Goal: Transaction & Acquisition: Purchase product/service

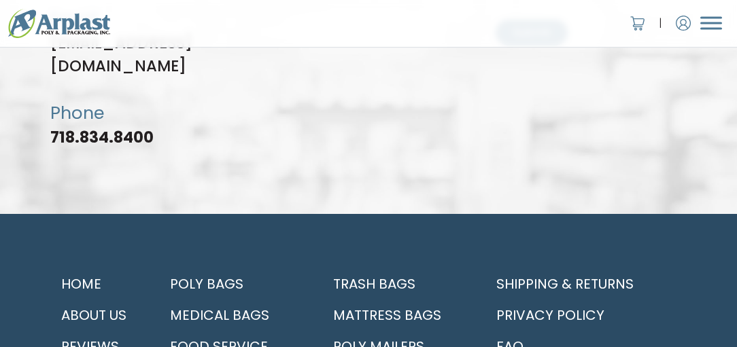
scroll to position [4352, 0]
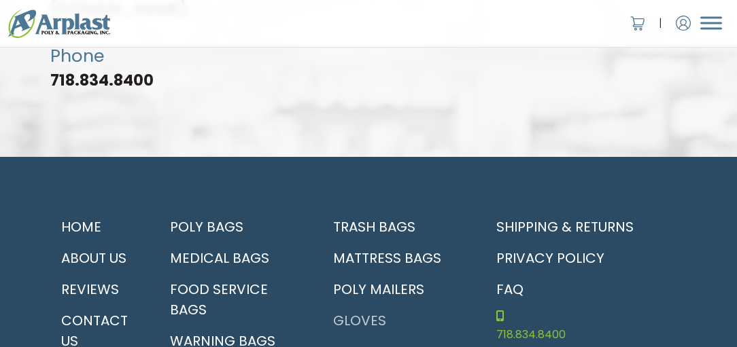
click at [359, 305] on link "Gloves" at bounding box center [395, 320] width 147 height 31
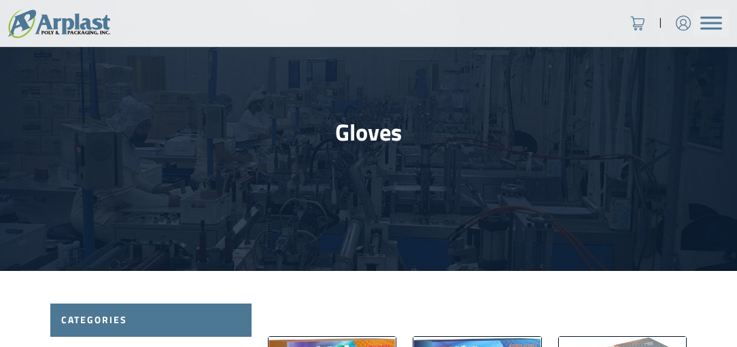
scroll to position [204, 0]
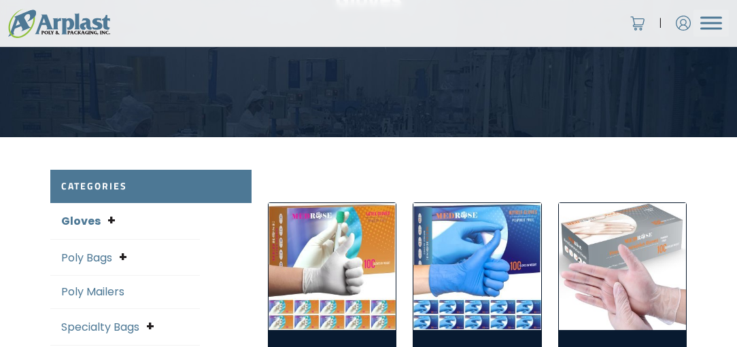
click at [16, 243] on div "Account | Cart 718.834.8400" at bounding box center [368, 303] width 737 height 1015
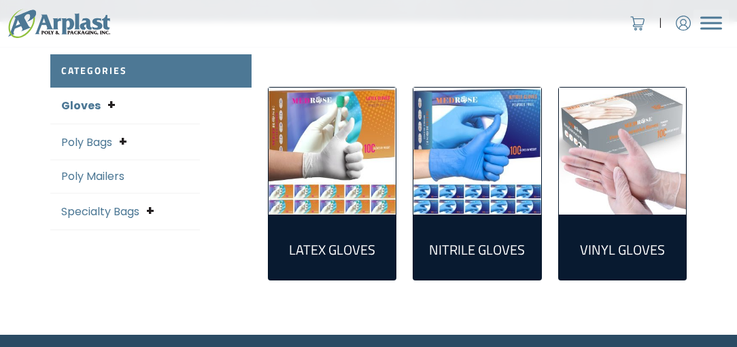
scroll to position [340, 0]
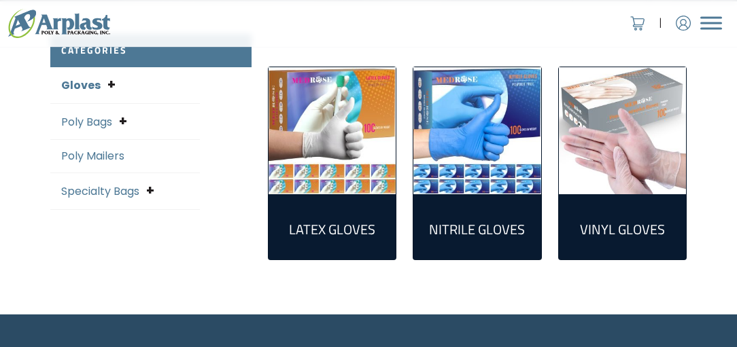
click at [490, 131] on img "Visit product category Nitrile Gloves" at bounding box center [476, 130] width 127 height 127
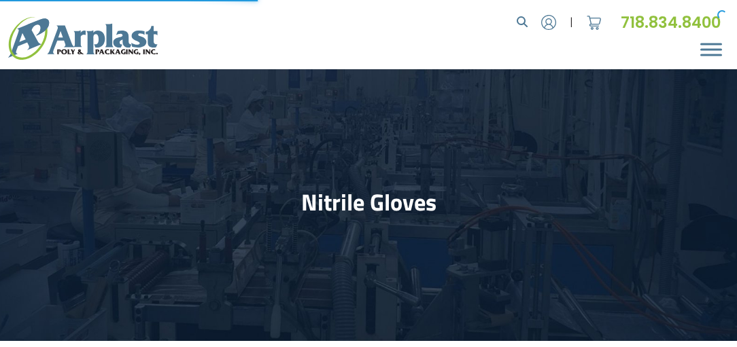
select select "25"
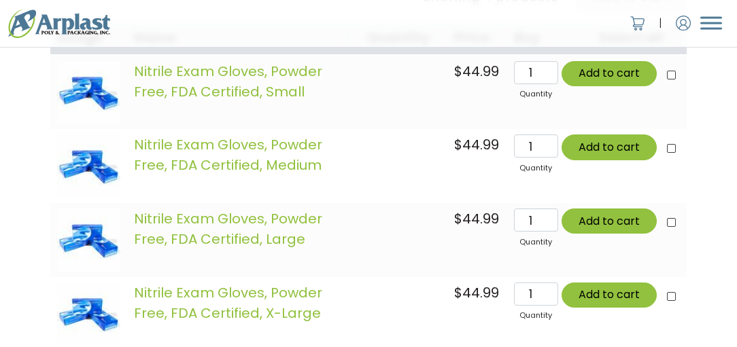
scroll to position [748, 0]
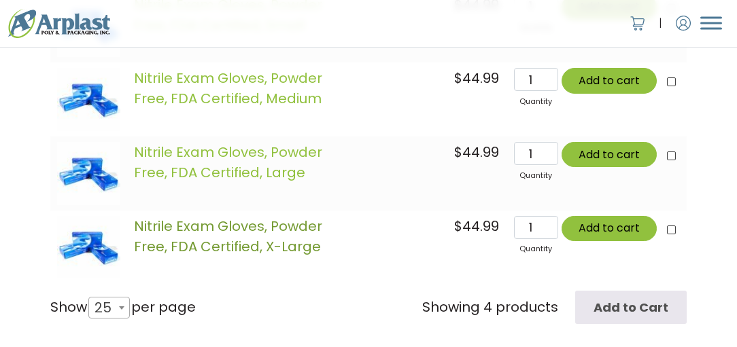
click at [197, 218] on link "Nitrile Exam Gloves, Powder Free, FDA Certified, X-Large" at bounding box center [228, 236] width 188 height 39
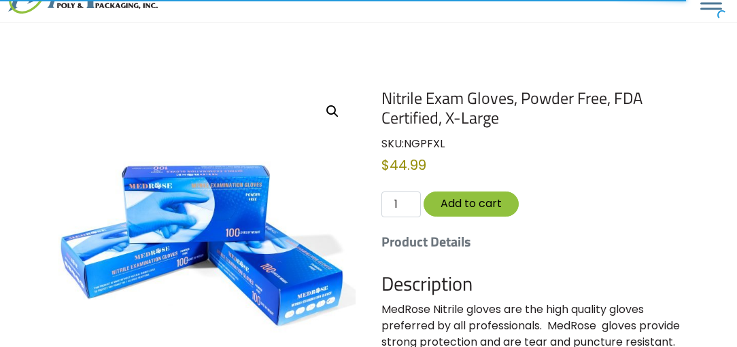
scroll to position [68, 0]
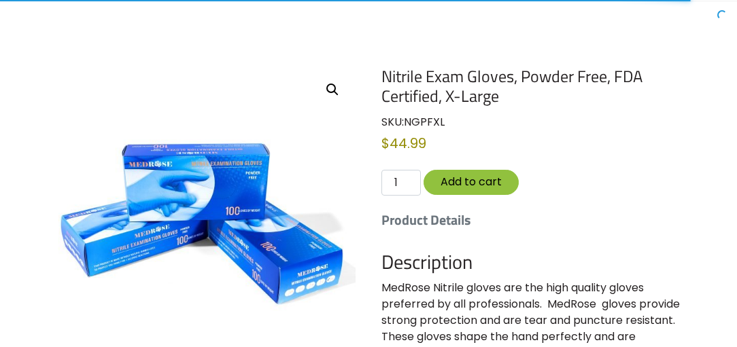
click at [182, 222] on img at bounding box center [202, 219] width 305 height 305
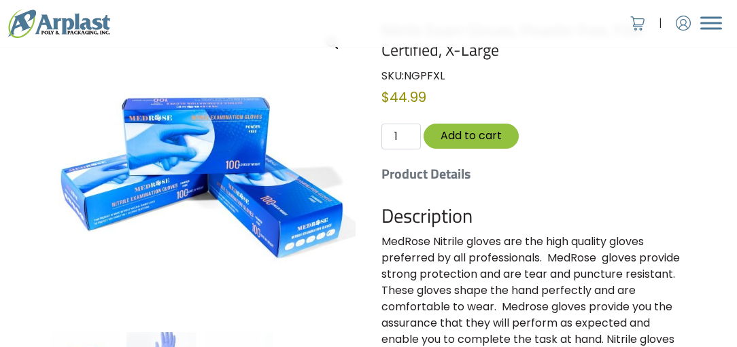
scroll to position [204, 0]
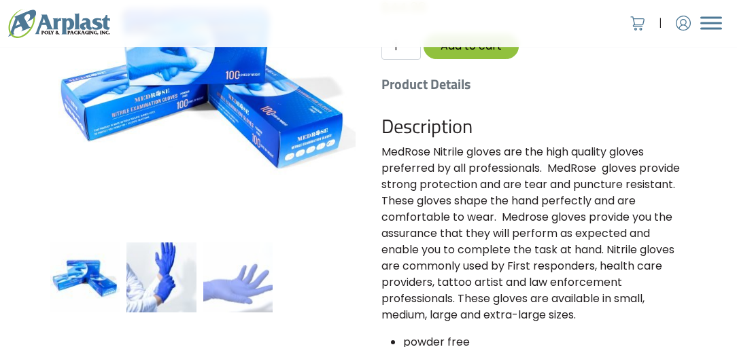
click at [166, 283] on img at bounding box center [164, 274] width 76 height 76
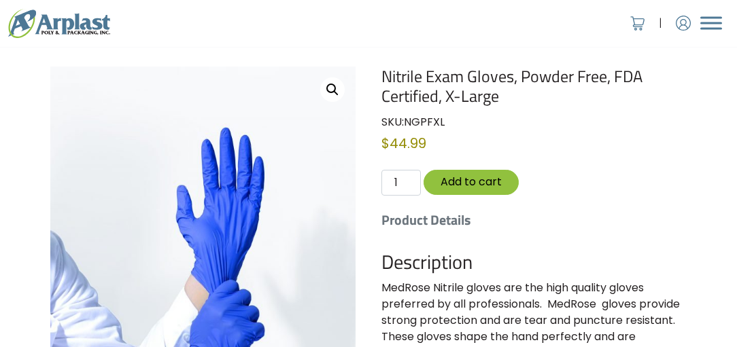
scroll to position [340, 0]
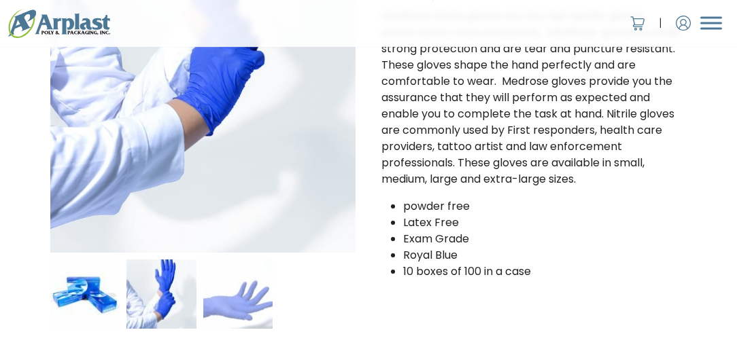
click at [101, 303] on img at bounding box center [88, 291] width 76 height 76
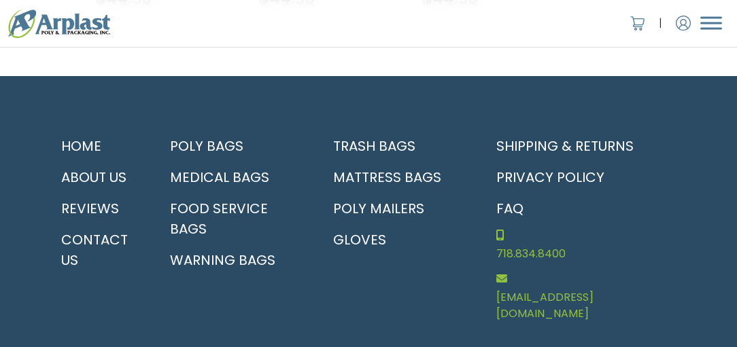
scroll to position [1024, 0]
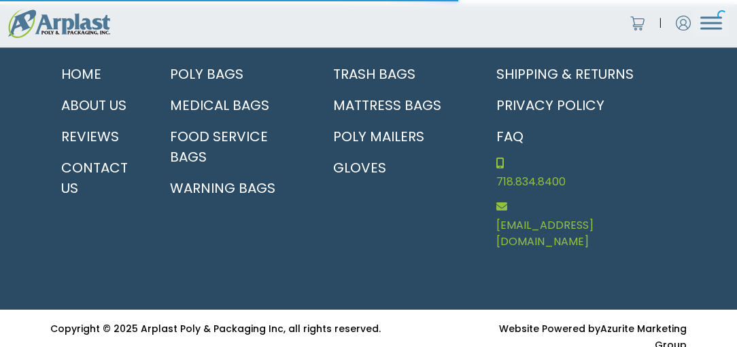
click at [352, 284] on footer "Home About Us Reviews Contact Us Poly Bags Medical Bags Food Service Bags Warni…" at bounding box center [368, 157] width 737 height 306
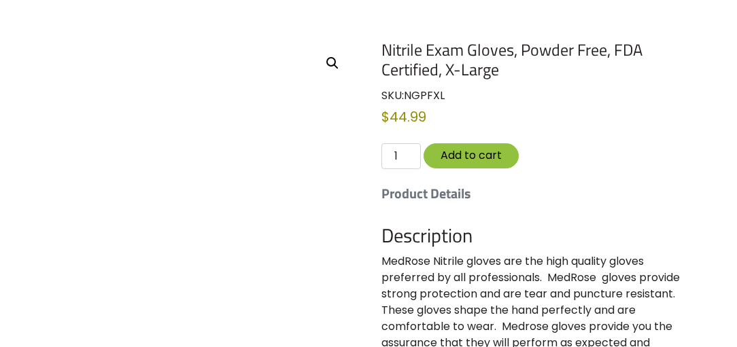
scroll to position [0, 0]
